Goal: Transaction & Acquisition: Purchase product/service

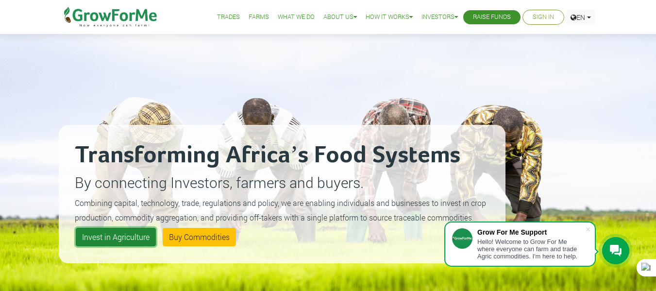
click at [113, 236] on link "Invest in Agriculture" at bounding box center [116, 237] width 80 height 18
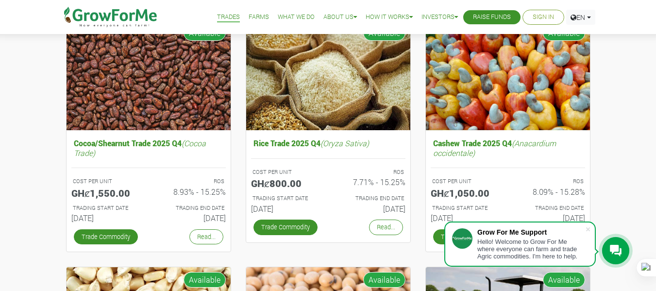
scroll to position [117, 0]
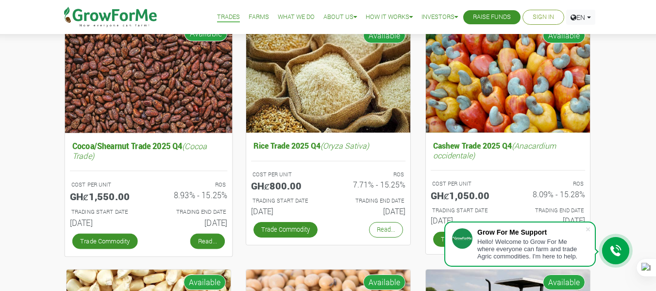
click at [198, 238] on link "Read..." at bounding box center [207, 241] width 34 height 16
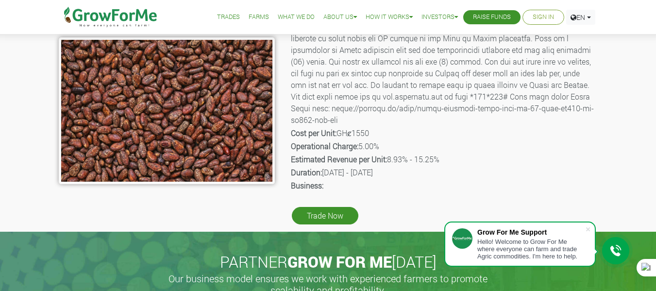
scroll to position [175, 0]
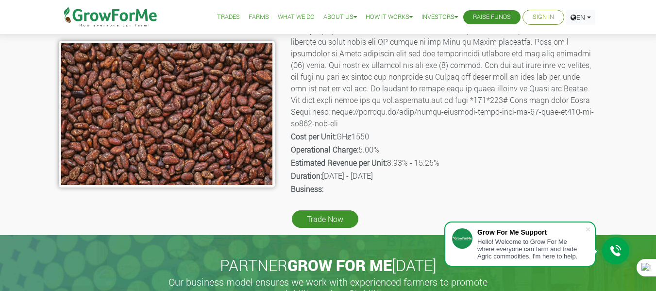
drag, startPoint x: 662, startPoint y: 67, endPoint x: 663, endPoint y: 119, distance: 51.5
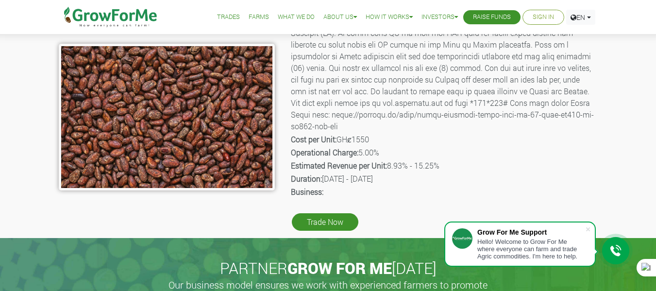
scroll to position [173, 0]
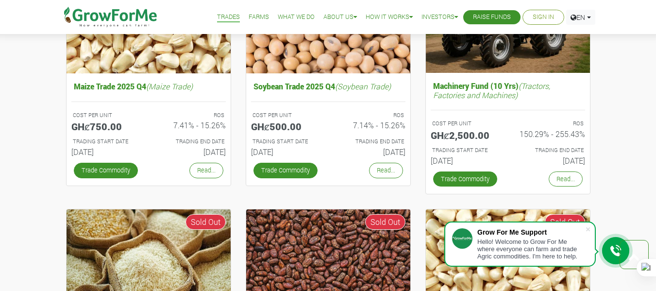
scroll to position [426, 0]
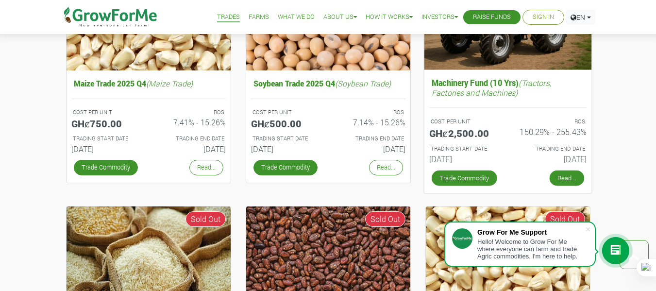
click at [558, 176] on link "Read..." at bounding box center [566, 179] width 34 height 16
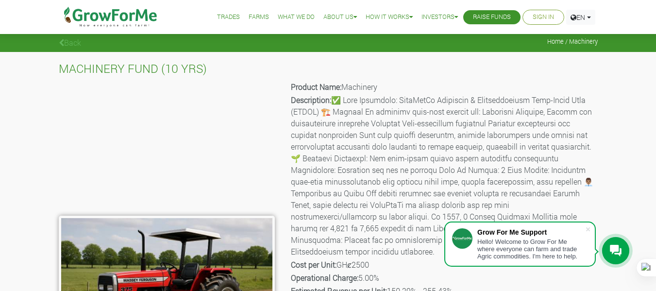
click at [374, 259] on p "Cost per Unit: GHȼ2500" at bounding box center [444, 265] width 306 height 12
